Goal: Consume media (video, audio): Consume media (video, audio)

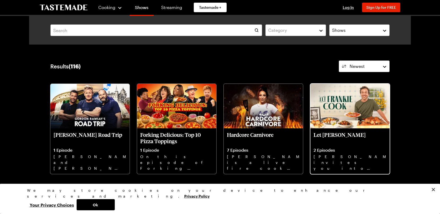
click at [342, 109] on img at bounding box center [349, 106] width 79 height 44
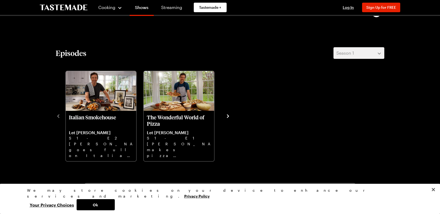
scroll to position [139, 0]
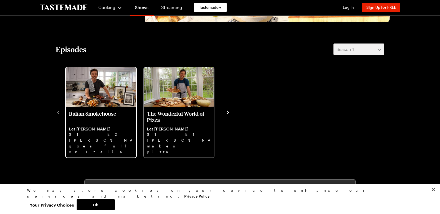
click at [100, 107] on div "Italian Smokehouse Let [PERSON_NAME] S1 - E2 [PERSON_NAME] goes full on Italian…" at bounding box center [101, 132] width 70 height 50
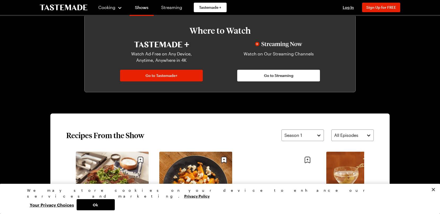
scroll to position [306, 0]
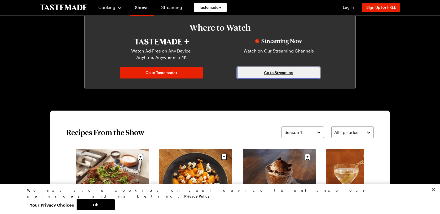
click at [278, 73] on span "Go to Streaming" at bounding box center [278, 72] width 29 height 5
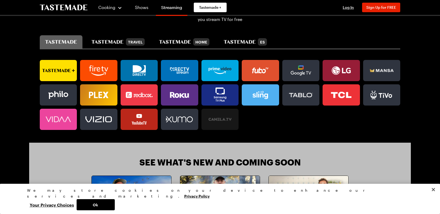
scroll to position [362, 0]
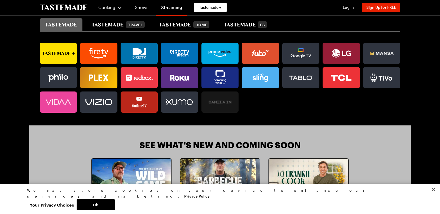
click at [139, 99] on icon at bounding box center [139, 102] width 37 height 11
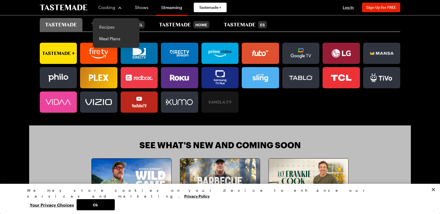
click at [109, 25] on link "Recipes" at bounding box center [116, 27] width 40 height 12
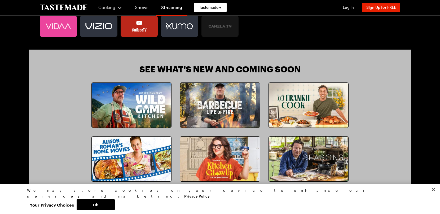
scroll to position [446, 0]
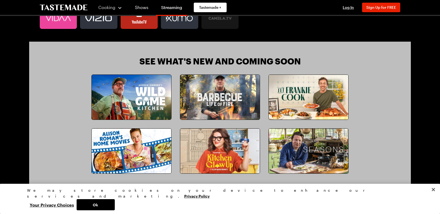
click at [291, 93] on img at bounding box center [308, 97] width 79 height 45
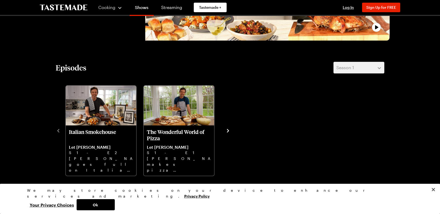
scroll to position [139, 0]
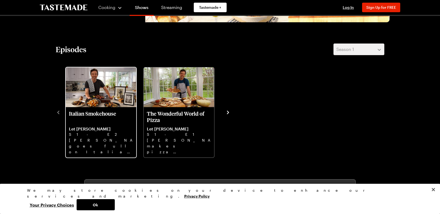
click at [95, 107] on div "Italian Smokehouse Let [PERSON_NAME] S1 - E2 [PERSON_NAME] goes full on Italian…" at bounding box center [101, 132] width 70 height 50
click at [93, 96] on img "Italian Smokehouse" at bounding box center [101, 87] width 70 height 40
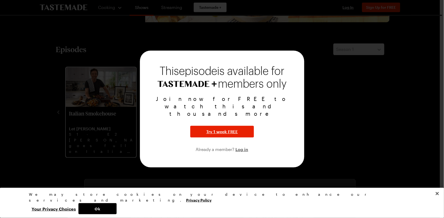
click at [93, 96] on div at bounding box center [222, 109] width 444 height 218
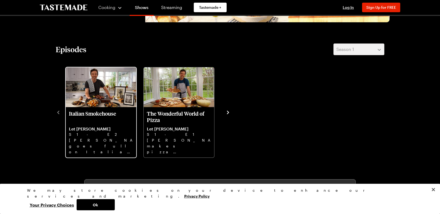
click at [93, 96] on div at bounding box center [220, 107] width 440 height 214
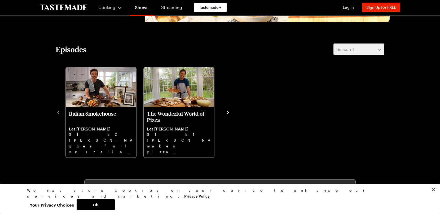
click at [91, 112] on div at bounding box center [220, 107] width 440 height 214
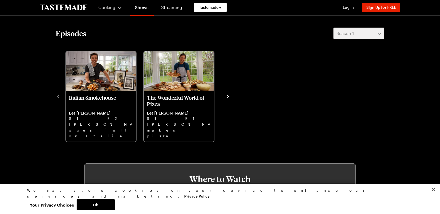
scroll to position [167, 0]
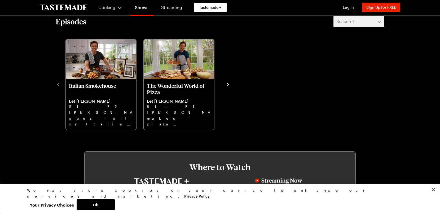
drag, startPoint x: 96, startPoint y: 103, endPoint x: 91, endPoint y: 97, distance: 7.1
click at [91, 97] on div at bounding box center [220, 107] width 440 height 214
click at [92, 83] on div at bounding box center [220, 107] width 440 height 214
click at [226, 86] on div "members only" at bounding box center [220, 83] width 144 height 12
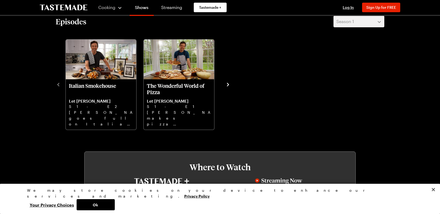
click at [226, 76] on span "This episode is available for" at bounding box center [220, 71] width 118 height 10
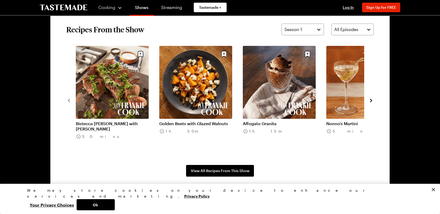
scroll to position [418, 0]
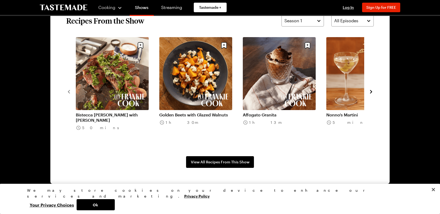
click at [229, 160] on div at bounding box center [220, 107] width 440 height 214
click at [204, 162] on div at bounding box center [220, 107] width 440 height 214
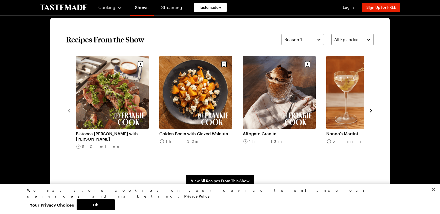
scroll to position [390, 0]
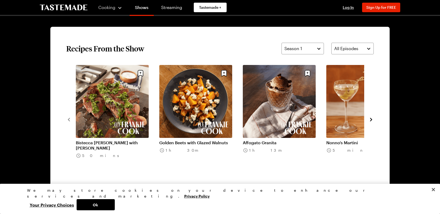
click at [371, 118] on div at bounding box center [220, 107] width 440 height 214
click at [115, 200] on button "Ok" at bounding box center [96, 204] width 38 height 11
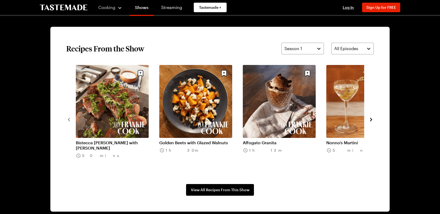
click at [372, 118] on div at bounding box center [220, 107] width 440 height 214
click at [371, 118] on div at bounding box center [220, 107] width 440 height 214
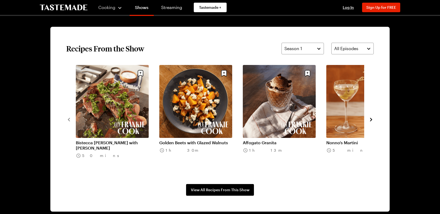
click at [371, 118] on div at bounding box center [220, 107] width 440 height 214
click at [70, 119] on div at bounding box center [220, 107] width 440 height 214
click at [231, 186] on div at bounding box center [220, 107] width 440 height 214
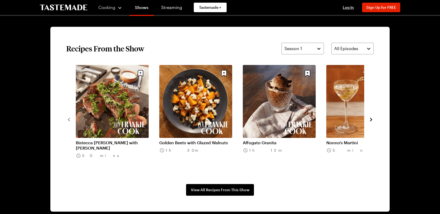
click at [231, 186] on div at bounding box center [220, 107] width 440 height 214
click at [371, 118] on div at bounding box center [220, 107] width 440 height 214
click at [353, 45] on div at bounding box center [220, 107] width 440 height 214
click at [368, 48] on div at bounding box center [220, 107] width 440 height 214
